Goal: Task Accomplishment & Management: Manage account settings

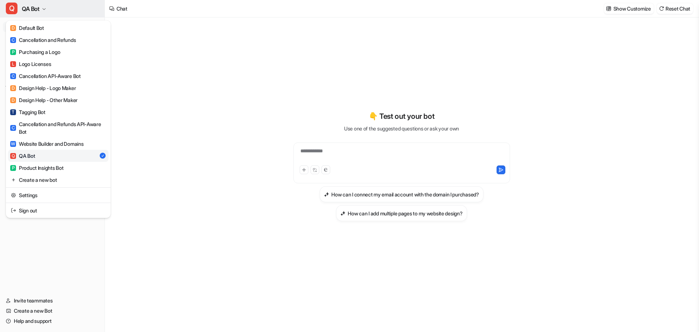
click at [48, 8] on button "Q QA Bot" at bounding box center [52, 8] width 105 height 17
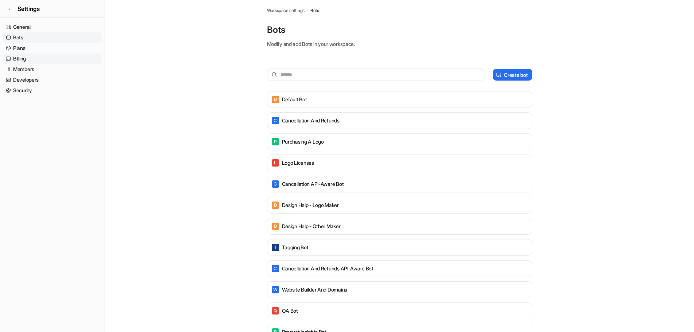
click at [19, 57] on link "Billing" at bounding box center [52, 59] width 99 height 10
